Goal: Transaction & Acquisition: Download file/media

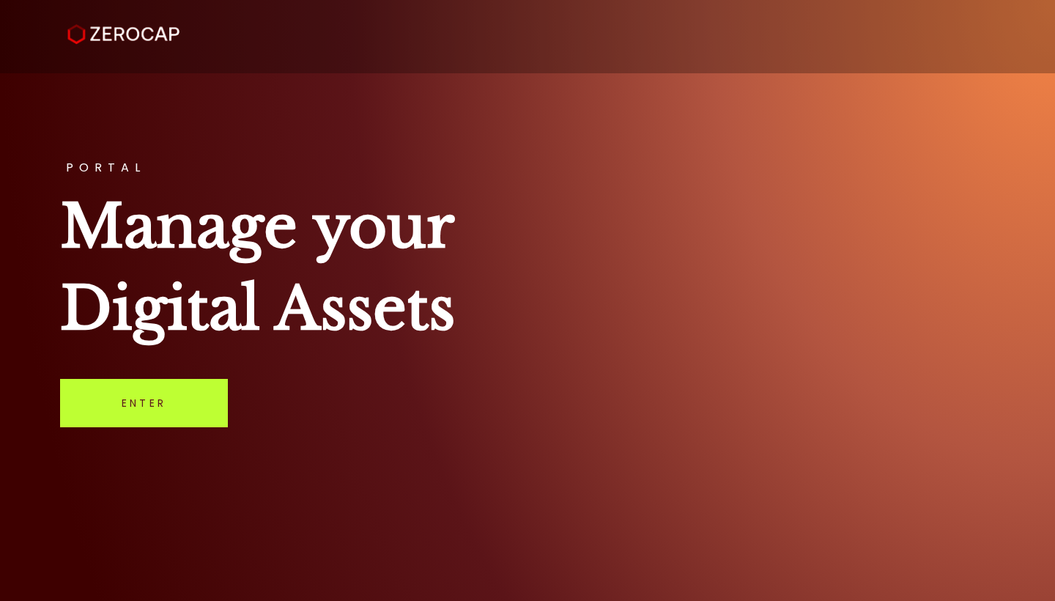
click at [158, 419] on link "Enter" at bounding box center [144, 403] width 168 height 48
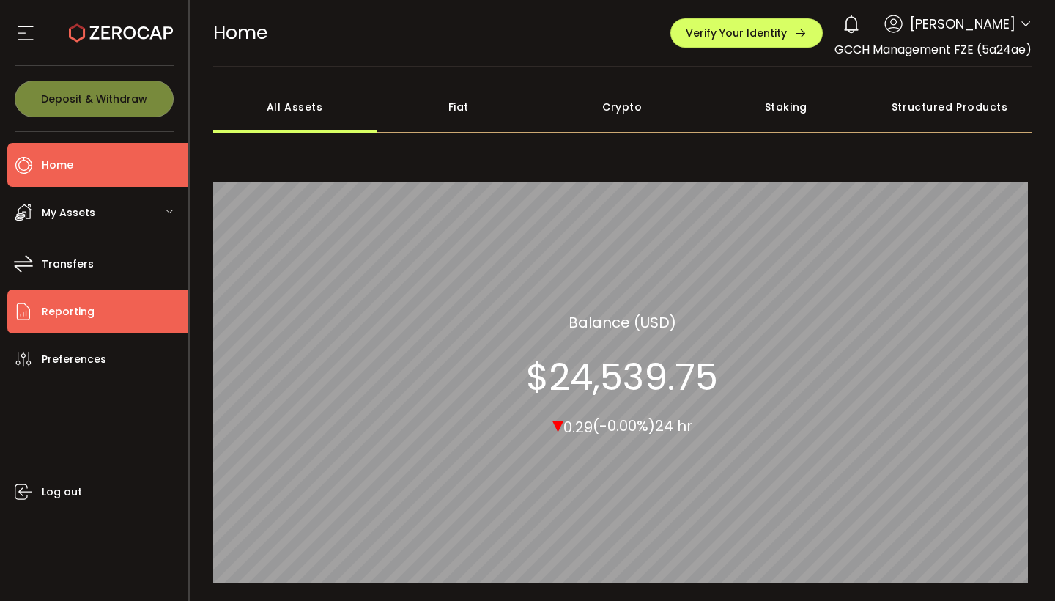
click at [69, 297] on li "Reporting" at bounding box center [97, 311] width 181 height 44
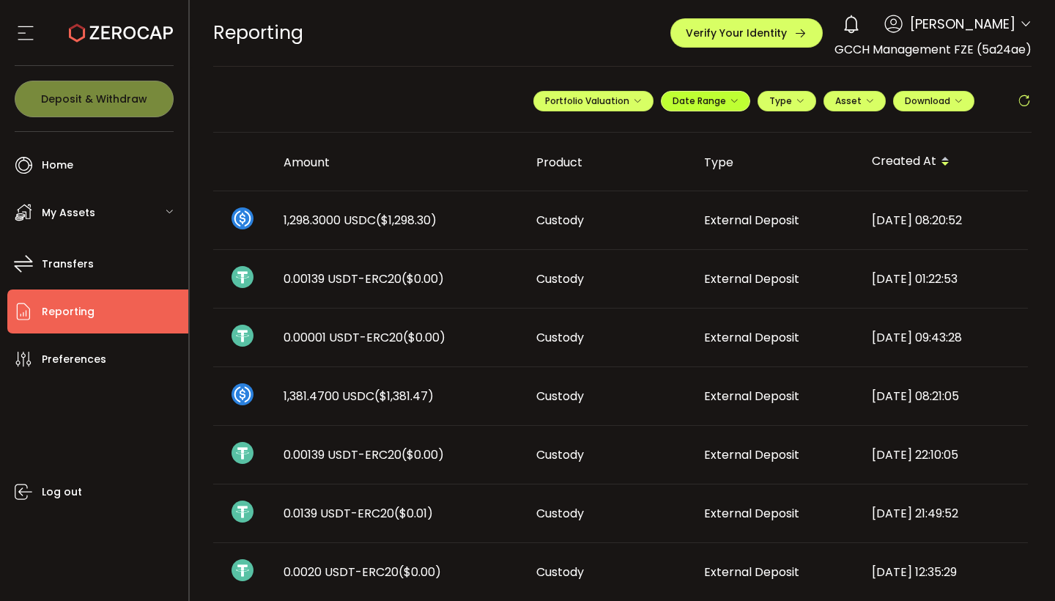
click at [737, 92] on button "Date Range" at bounding box center [705, 101] width 89 height 21
click at [600, 128] on icon at bounding box center [609, 131] width 18 height 15
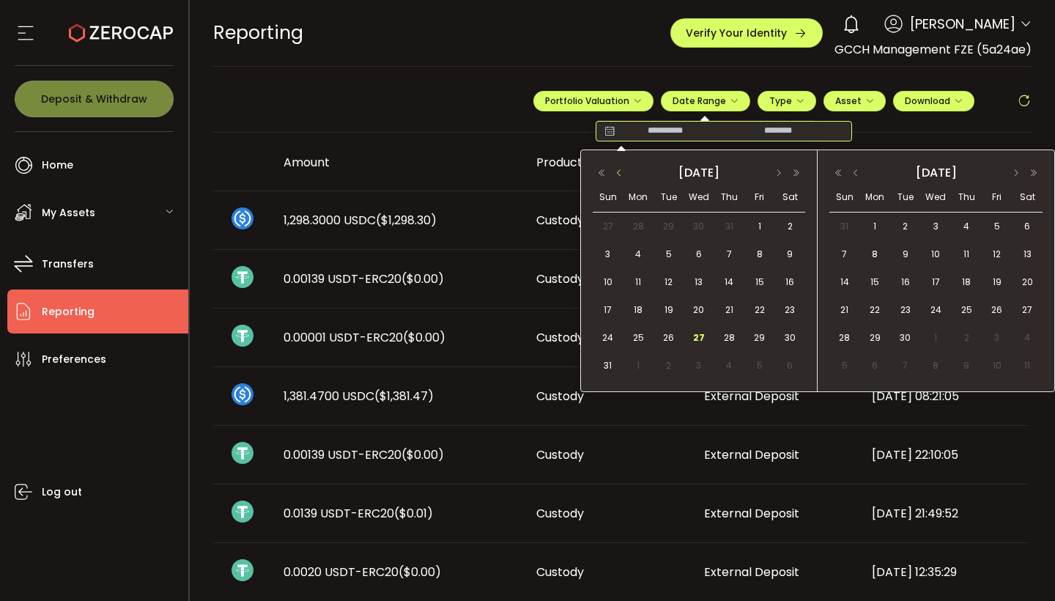
click at [617, 174] on button "button" at bounding box center [620, 173] width 18 height 10
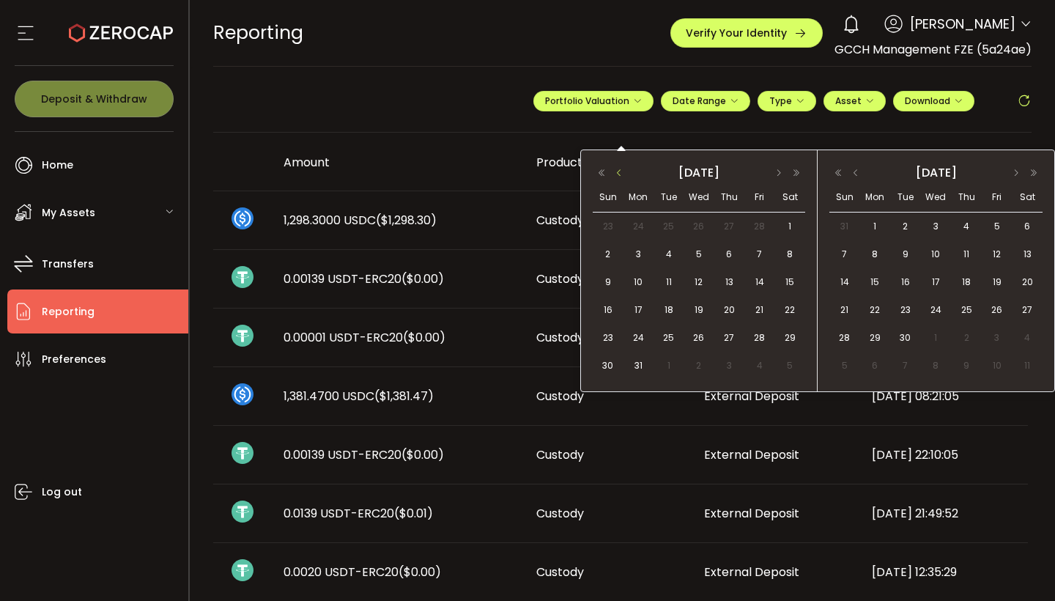
click at [617, 174] on button "button" at bounding box center [620, 173] width 18 height 10
click at [792, 222] on span "1" at bounding box center [790, 227] width 18 height 18
click at [1017, 170] on button "button" at bounding box center [1017, 173] width 18 height 10
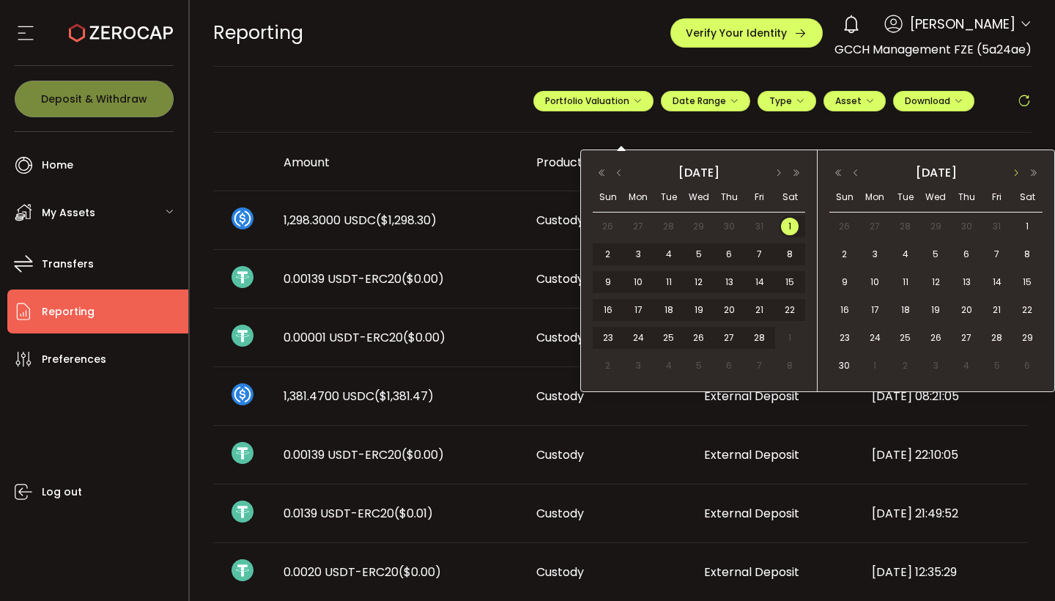
click at [1017, 170] on button "button" at bounding box center [1017, 173] width 18 height 10
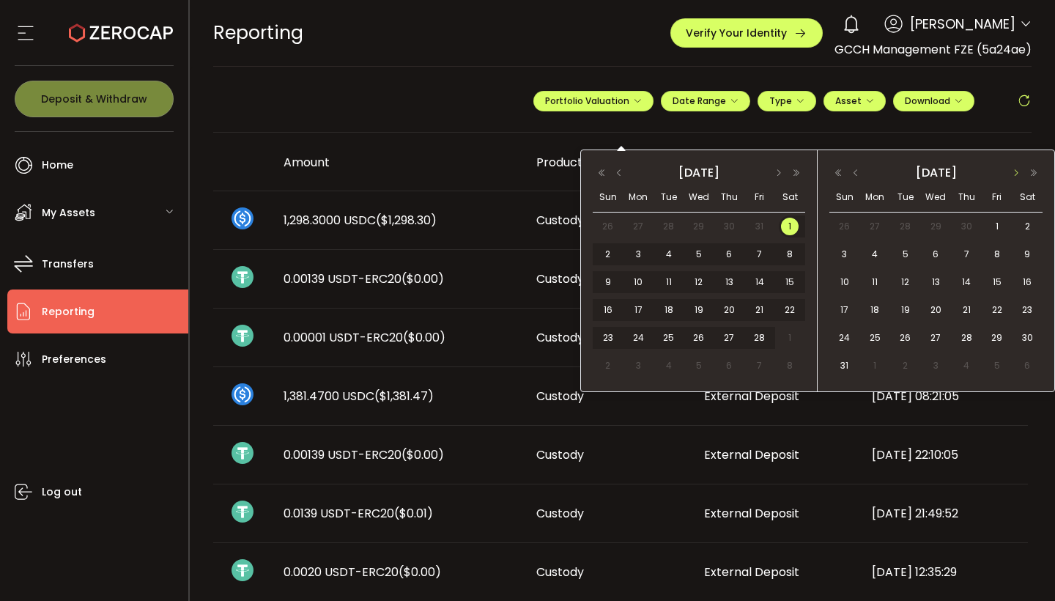
click at [1017, 170] on button "button" at bounding box center [1017, 173] width 18 height 10
click at [966, 344] on span "27" at bounding box center [967, 338] width 18 height 18
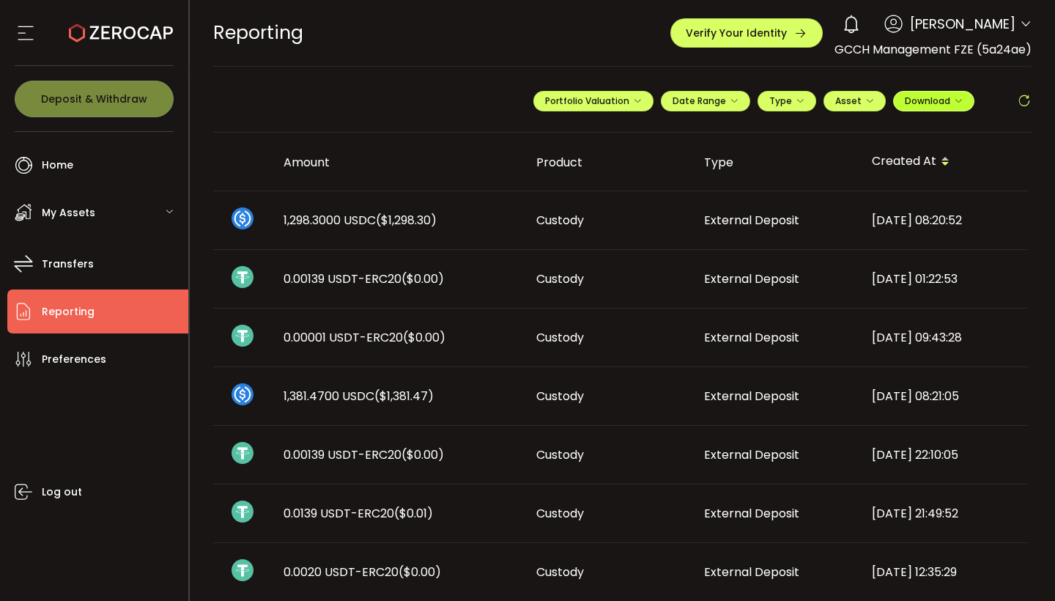
click at [959, 94] on button "Download" at bounding box center [933, 101] width 81 height 21
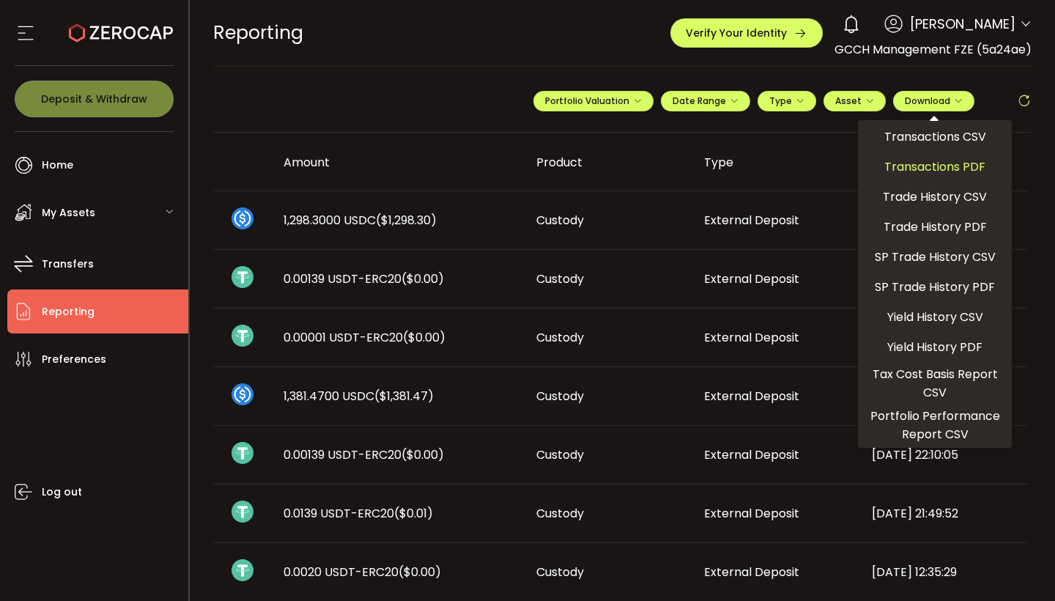
click at [942, 160] on span "Transactions PDF" at bounding box center [935, 167] width 101 height 18
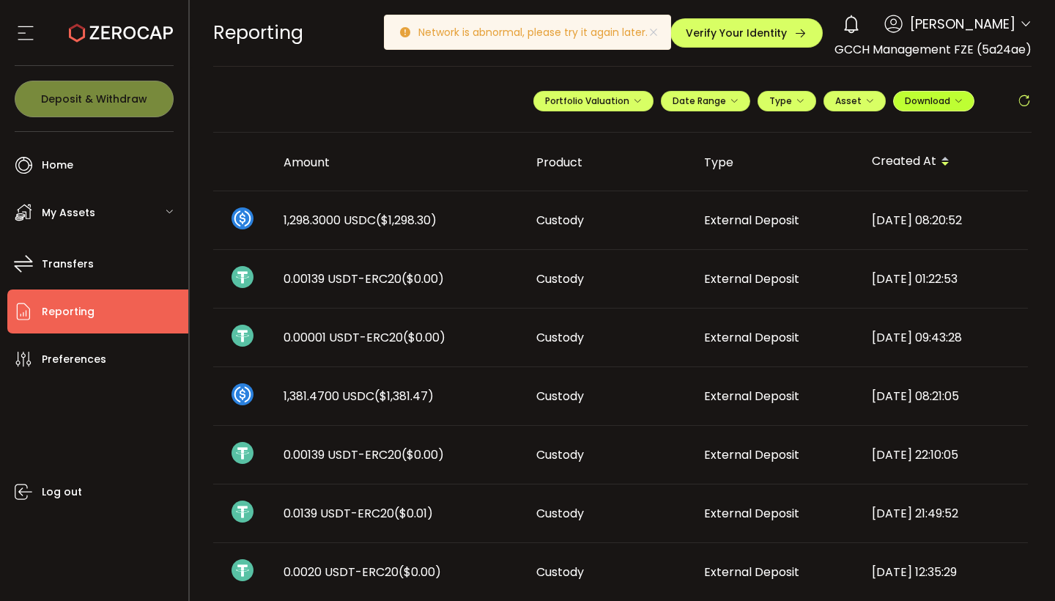
click at [940, 93] on button "Download" at bounding box center [933, 101] width 81 height 21
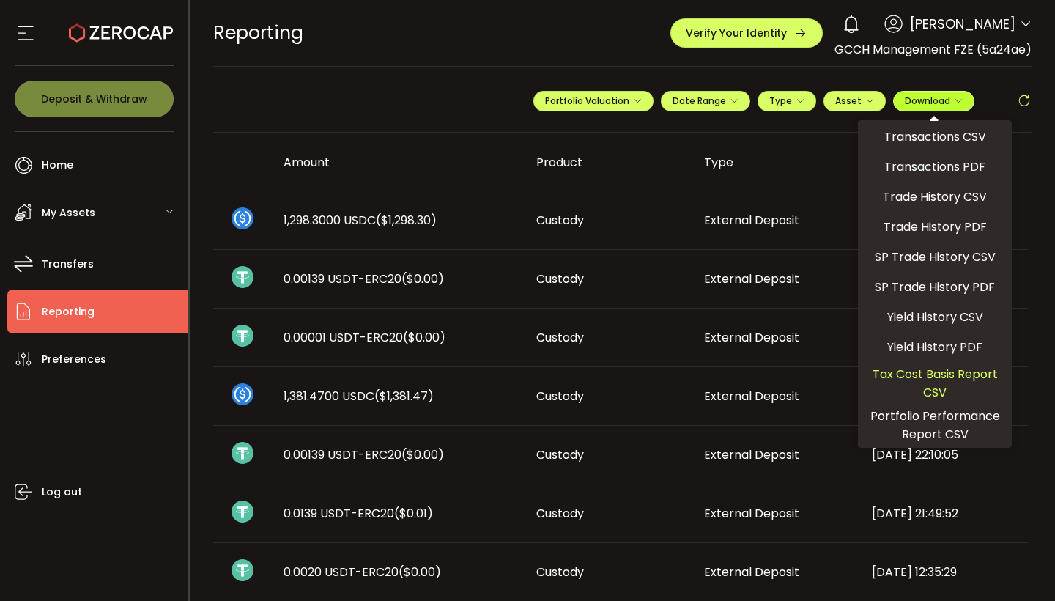
scroll to position [3, 0]
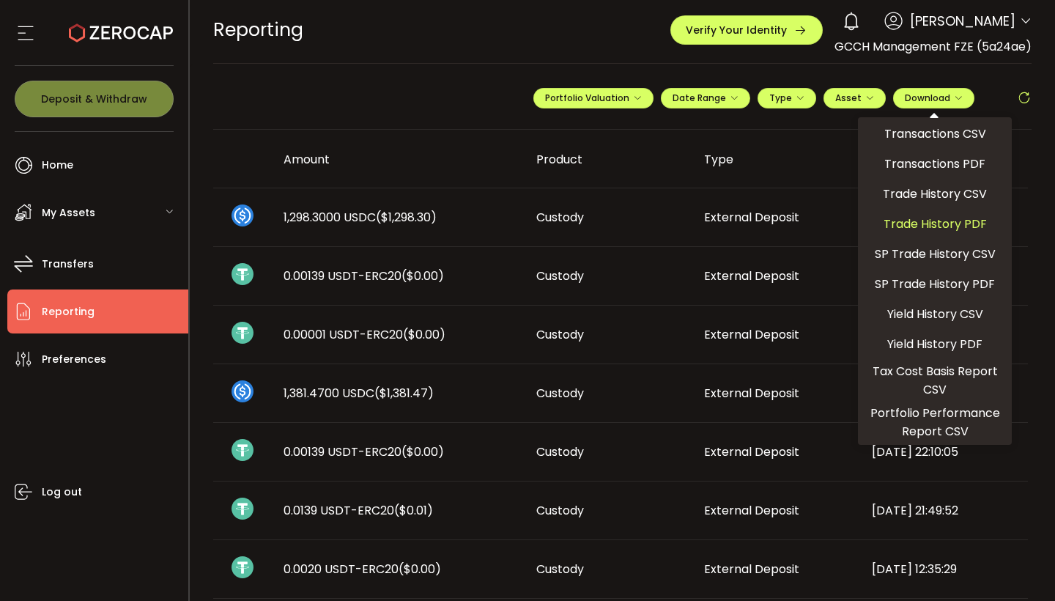
click at [948, 231] on span "Trade History PDF" at bounding box center [935, 224] width 103 height 18
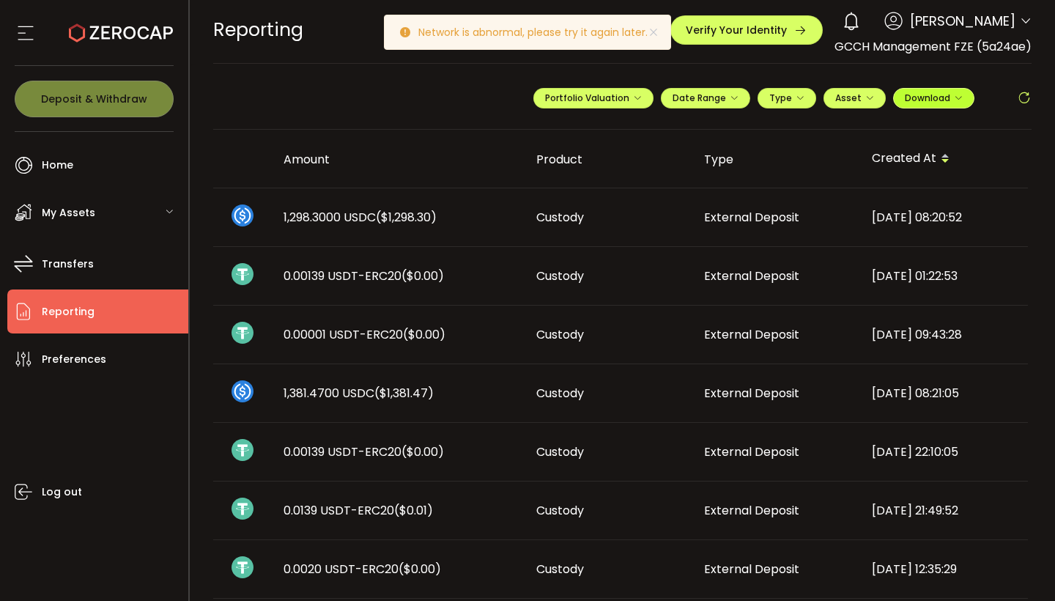
click at [923, 100] on span "Download" at bounding box center [934, 98] width 58 height 12
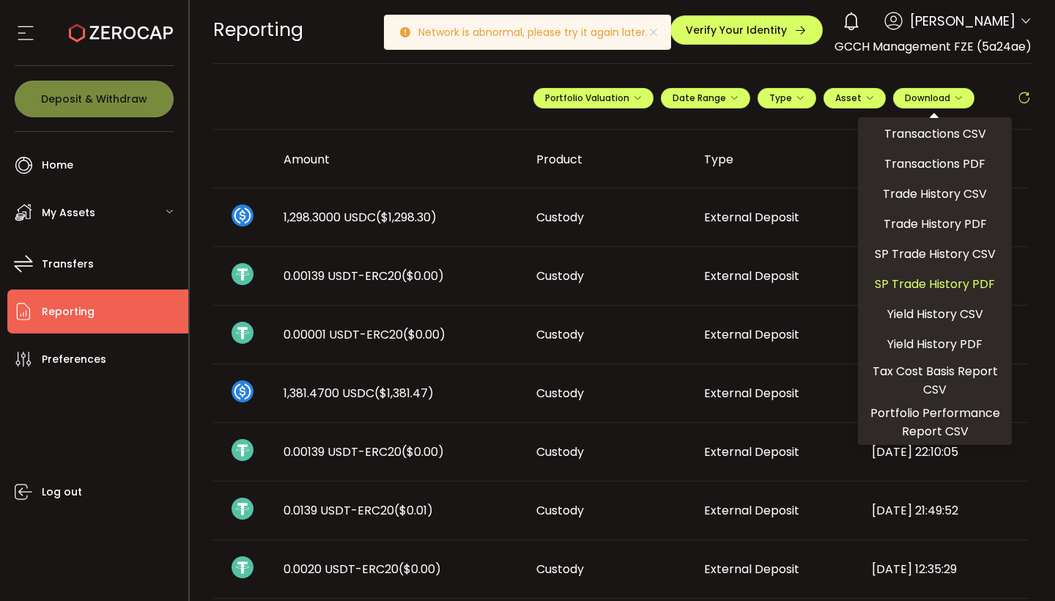
click at [908, 286] on span "SP Trade History PDF" at bounding box center [935, 284] width 120 height 18
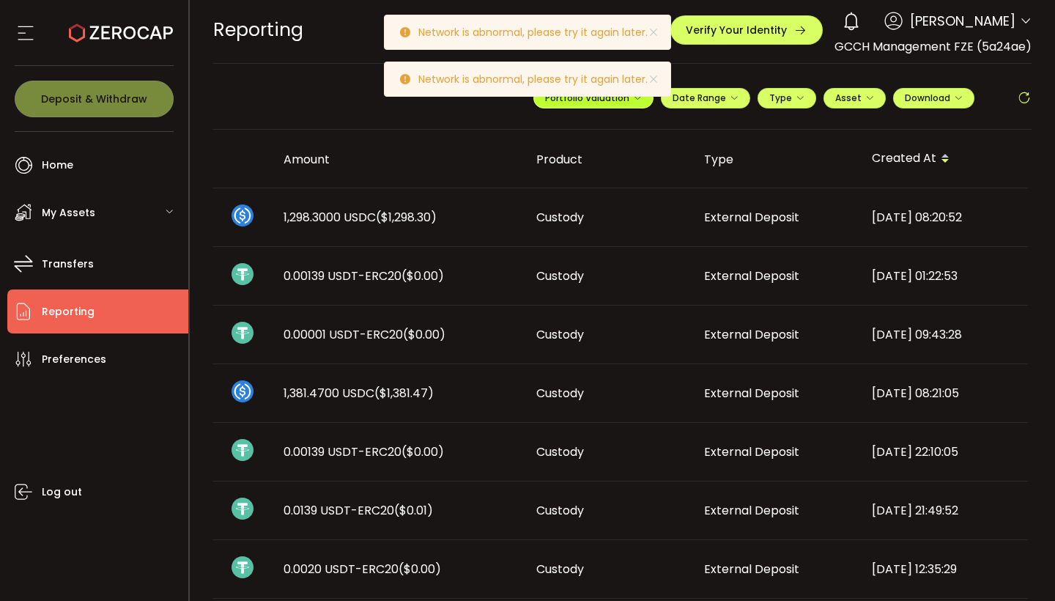
click at [611, 102] on span "Portfolio Valuation" at bounding box center [593, 98] width 97 height 12
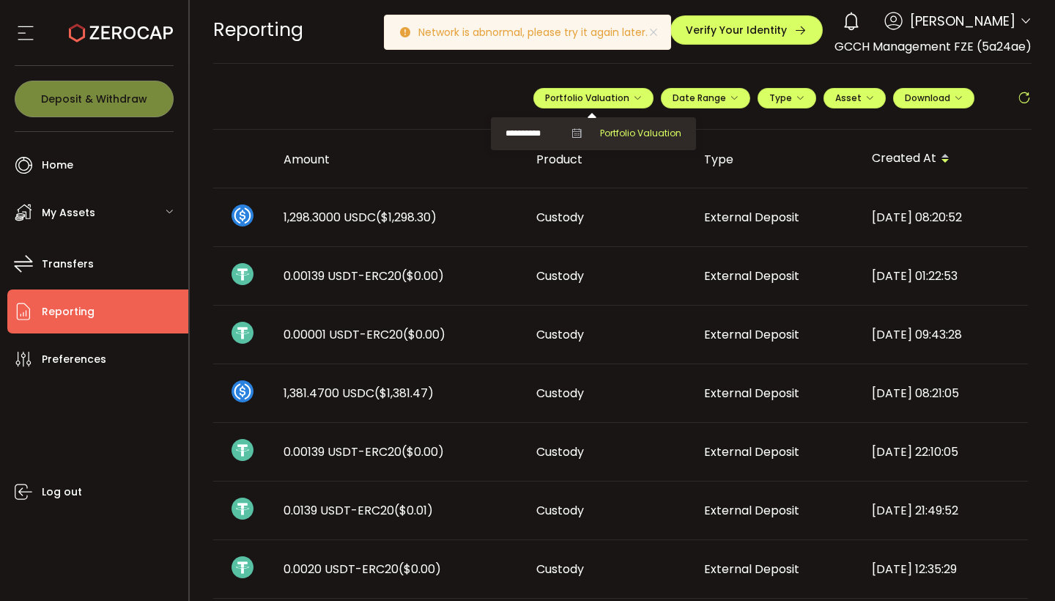
click at [621, 130] on span "Portfolio Valuation" at bounding box center [640, 133] width 81 height 13
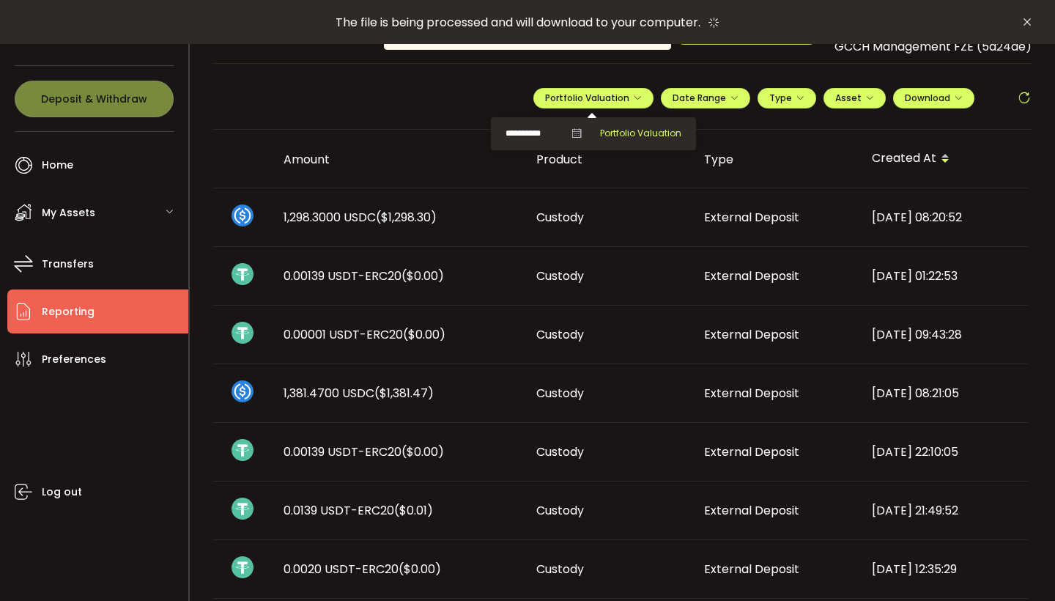
click at [643, 130] on span "Portfolio Valuation" at bounding box center [640, 133] width 81 height 13
